Goal: Navigation & Orientation: Understand site structure

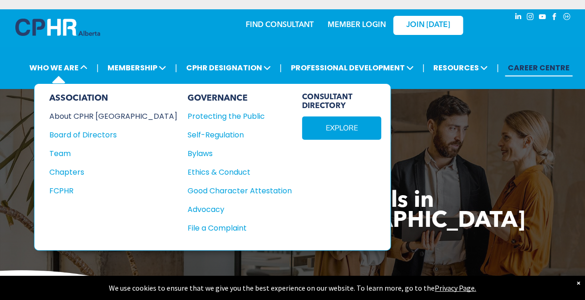
click at [78, 114] on div "About CPHR [GEOGRAPHIC_DATA]" at bounding box center [106, 116] width 115 height 12
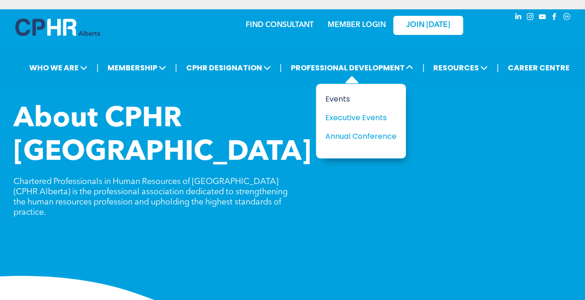
click at [337, 101] on div "Events" at bounding box center [357, 99] width 64 height 12
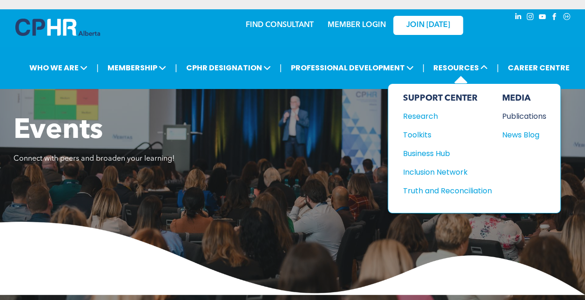
click at [515, 116] on div "Publications" at bounding box center [522, 116] width 40 height 12
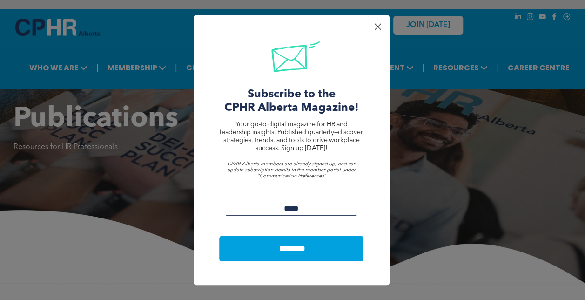
click at [378, 26] on div at bounding box center [377, 26] width 13 height 13
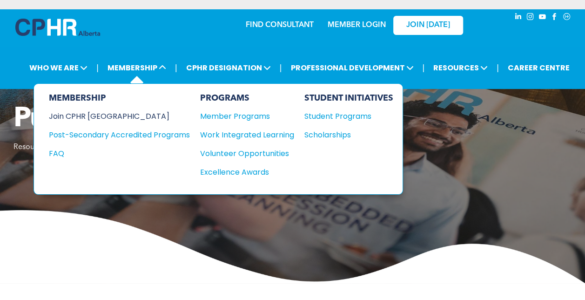
click at [98, 115] on div "Join CPHR [GEOGRAPHIC_DATA]" at bounding box center [112, 116] width 127 height 12
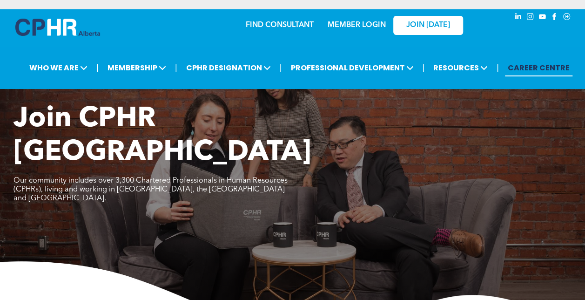
click at [515, 63] on link "CAREER CENTRE" at bounding box center [538, 67] width 67 height 17
click at [520, 65] on link "CAREER CENTRE" at bounding box center [538, 67] width 67 height 17
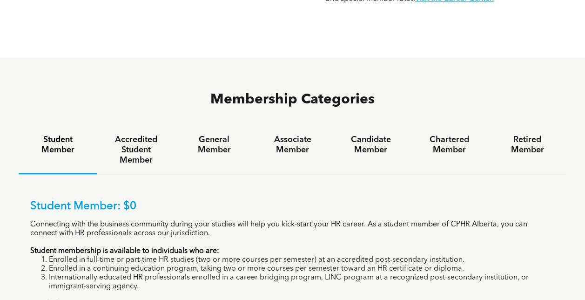
scroll to position [531, 0]
click at [222, 134] on h4 "General Member" at bounding box center [213, 144] width 61 height 20
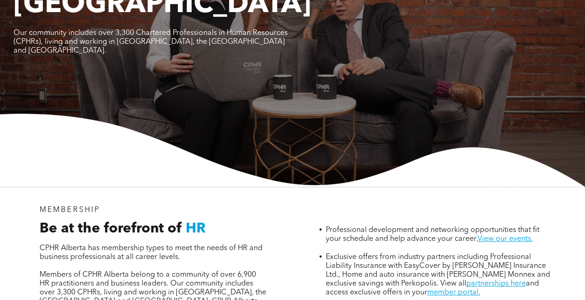
scroll to position [0, 0]
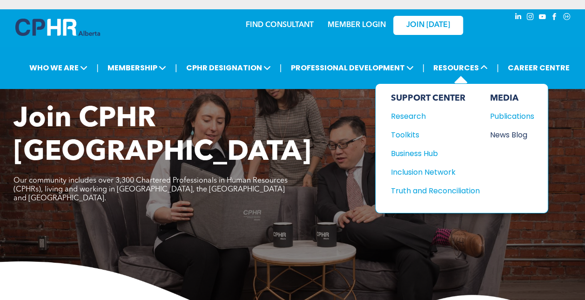
click at [503, 134] on div "News Blog" at bounding box center [510, 135] width 40 height 12
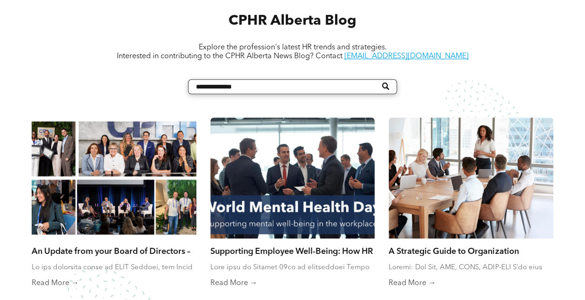
scroll to position [352, 0]
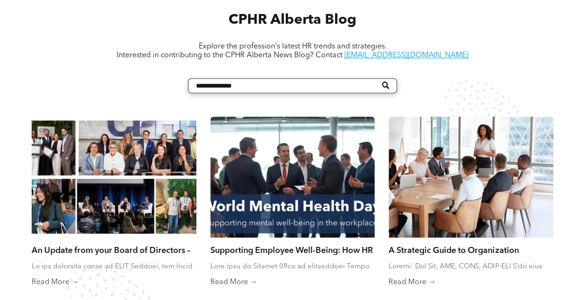
click at [209, 82] on input "Search" at bounding box center [292, 85] width 208 height 15
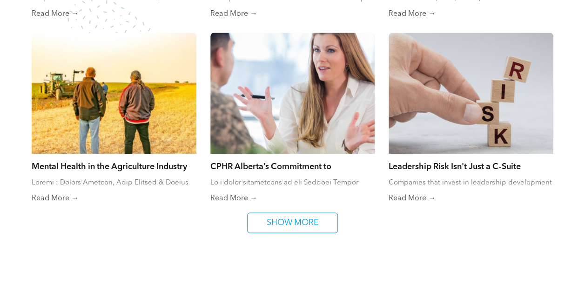
scroll to position [621, 0]
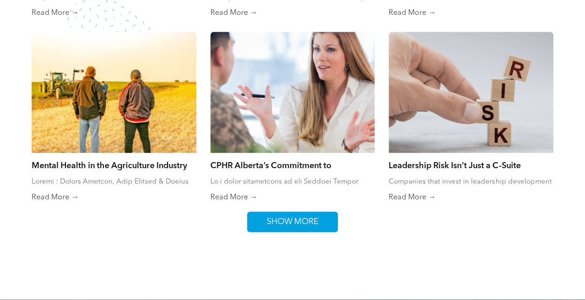
click at [312, 221] on span "SHOW MORE" at bounding box center [292, 222] width 59 height 20
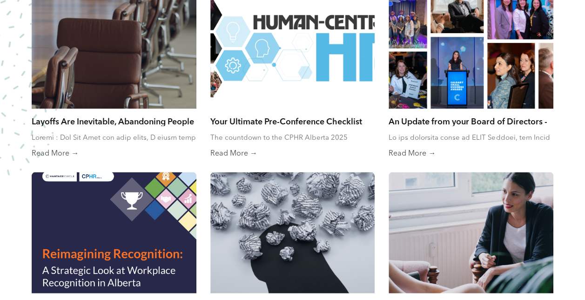
scroll to position [847, 0]
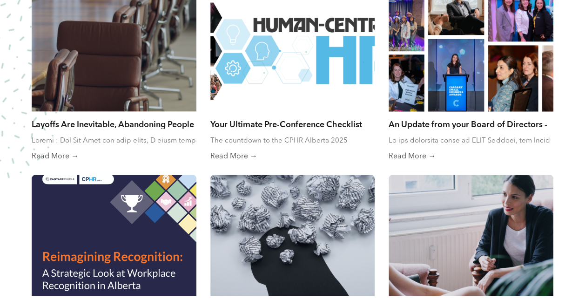
drag, startPoint x: 436, startPoint y: 106, endPoint x: 435, endPoint y: 95, distance: 10.9
click at [435, 95] on div at bounding box center [471, 51] width 175 height 128
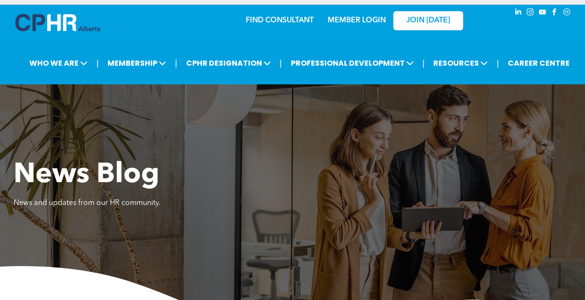
scroll to position [0, 0]
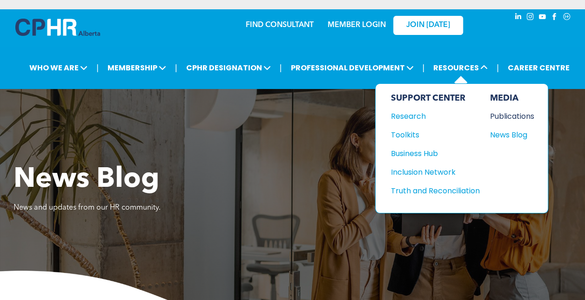
click at [501, 117] on div "Publications" at bounding box center [510, 116] width 40 height 12
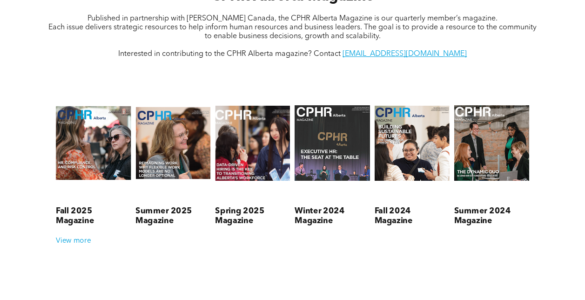
scroll to position [351, 0]
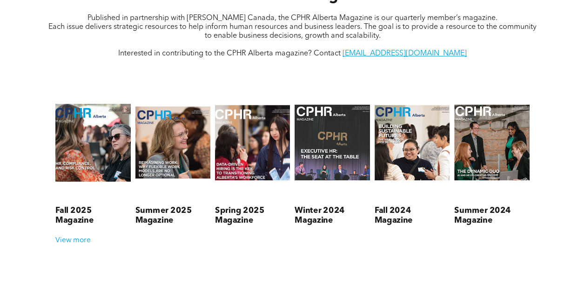
click at [98, 135] on link at bounding box center [93, 142] width 80 height 119
